Goal: Entertainment & Leisure: Browse casually

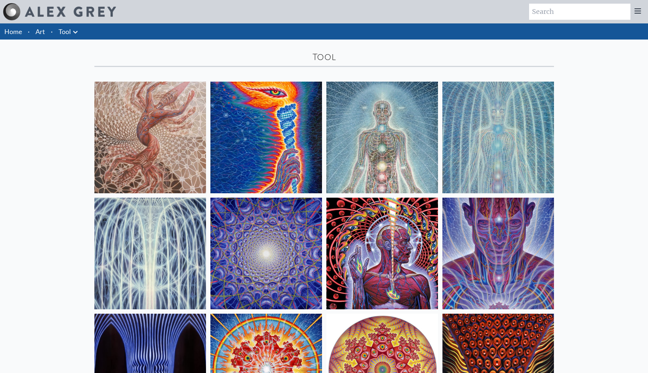
click at [189, 148] on img at bounding box center [150, 138] width 112 height 112
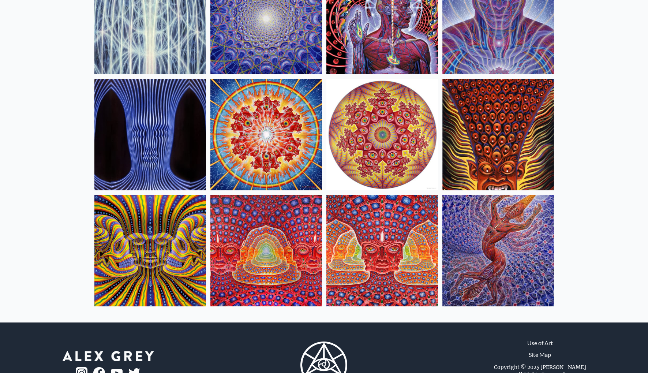
scroll to position [151, 0]
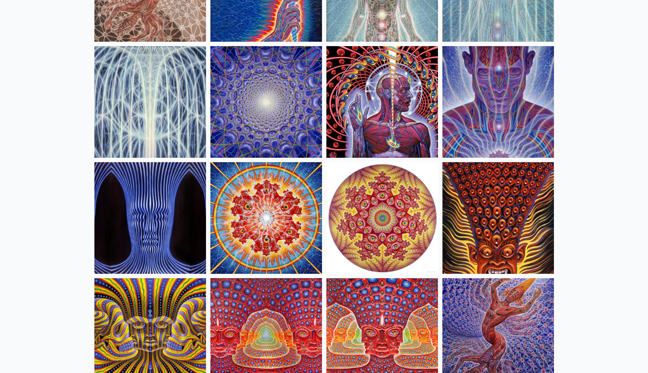
click at [383, 88] on img at bounding box center [382, 102] width 112 height 112
